Goal: Information Seeking & Learning: Learn about a topic

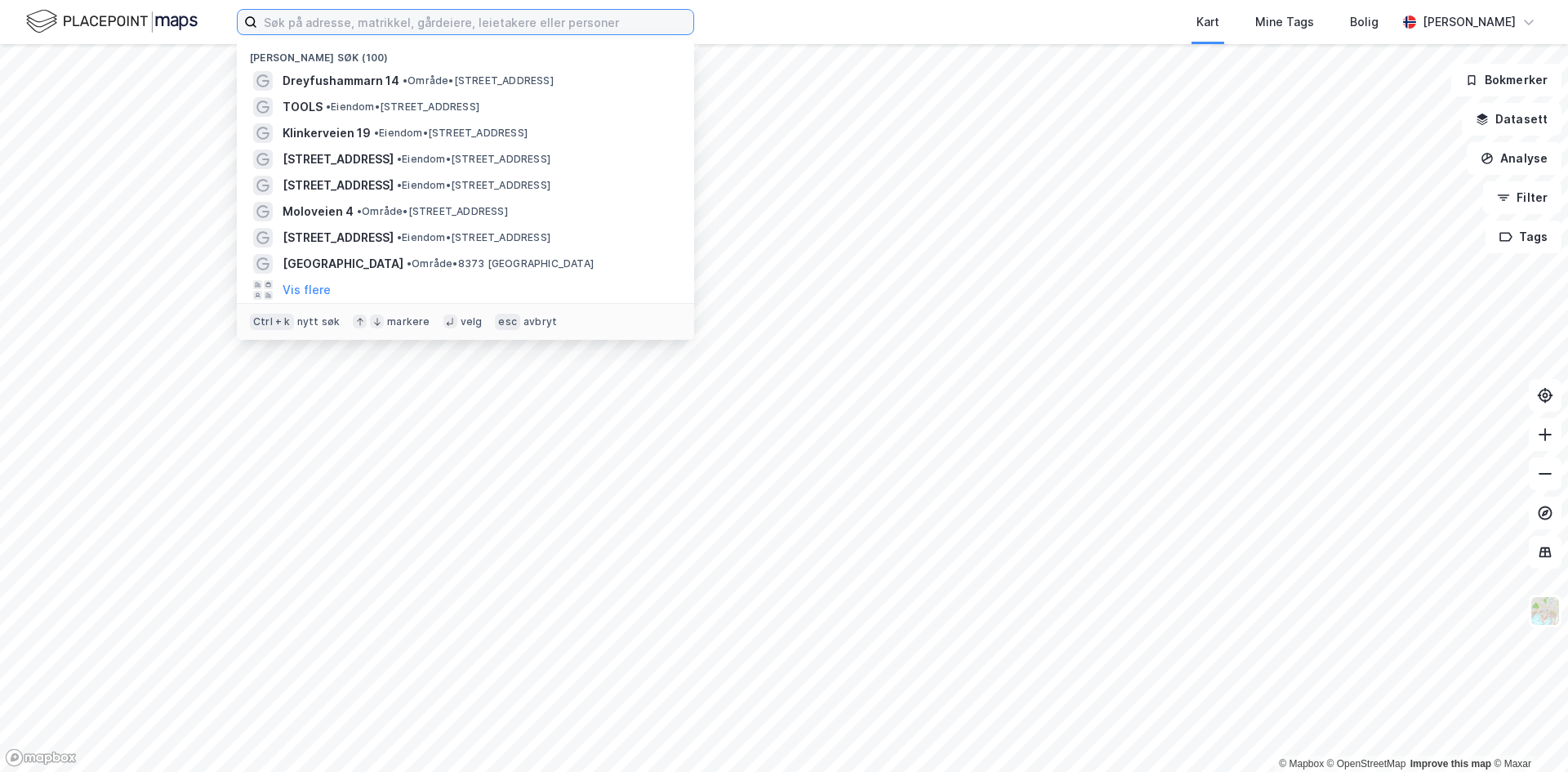
click at [278, 26] on input at bounding box center [475, 22] width 436 height 24
paste input "[STREET_ADDRESS]"
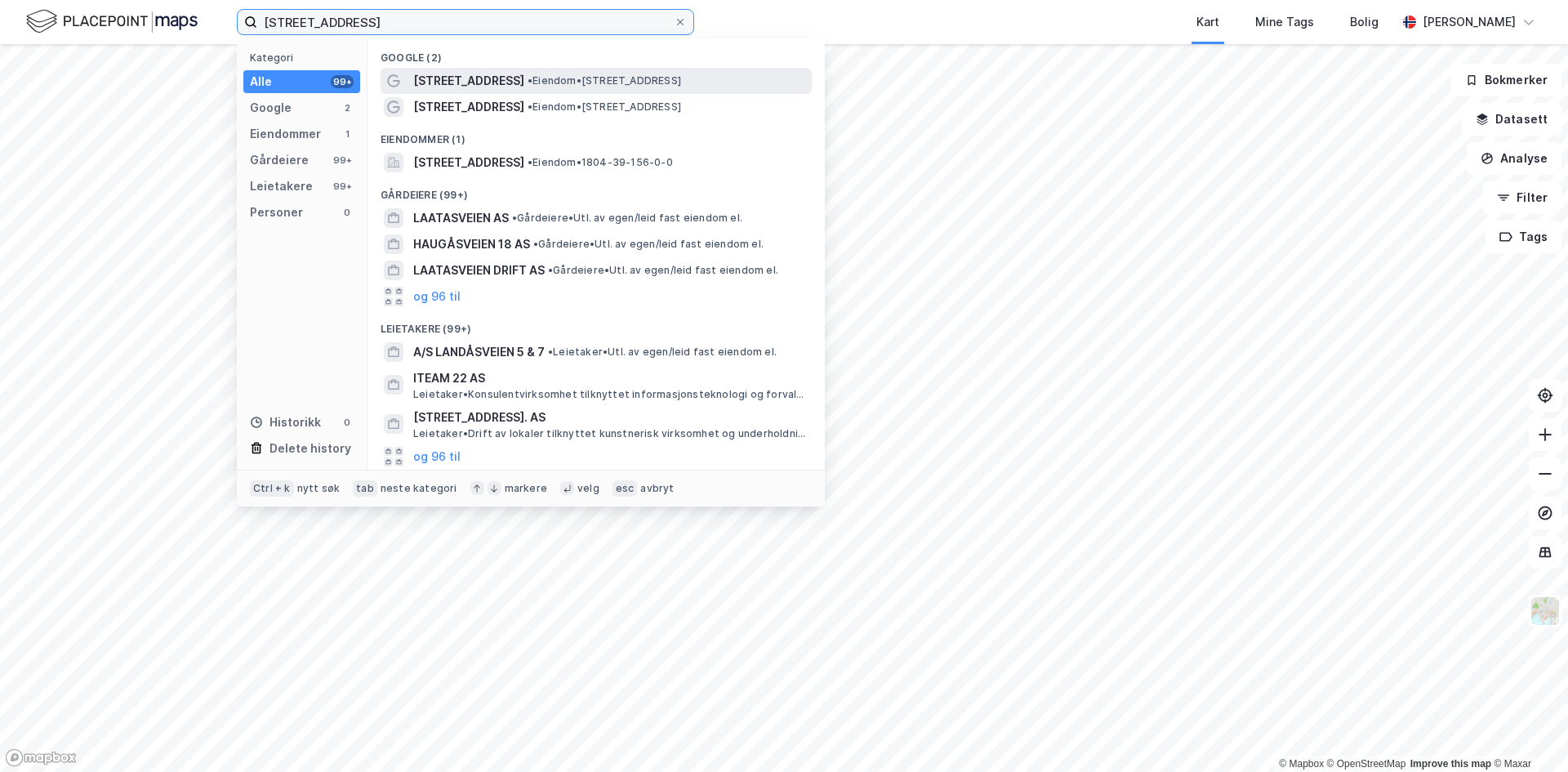
type input "[STREET_ADDRESS]"
click at [481, 82] on span "[STREET_ADDRESS]" at bounding box center [468, 81] width 111 height 20
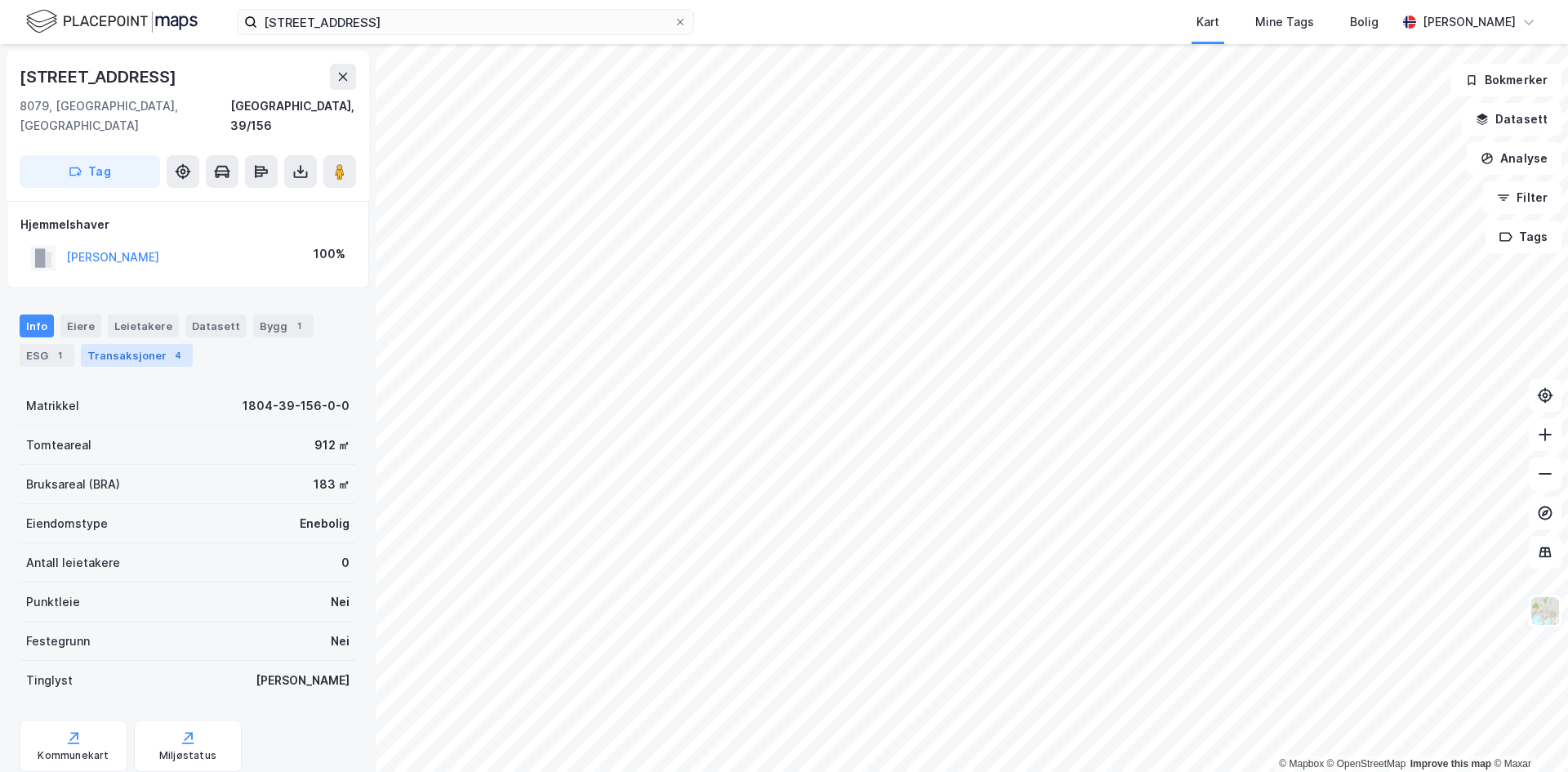
click at [170, 347] on div "4" at bounding box center [177, 354] width 16 height 16
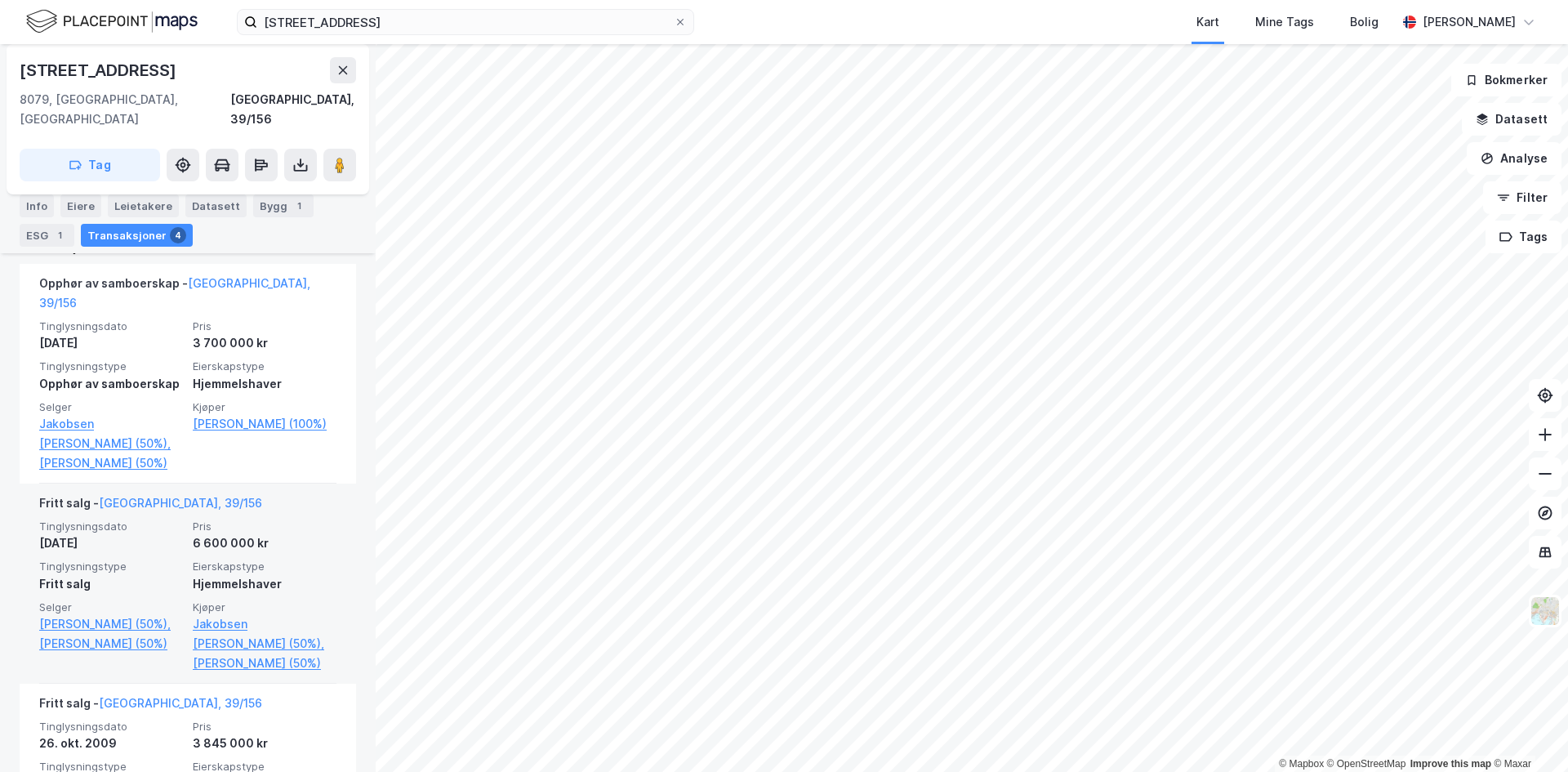
scroll to position [490, 0]
